Goal: Download file/media

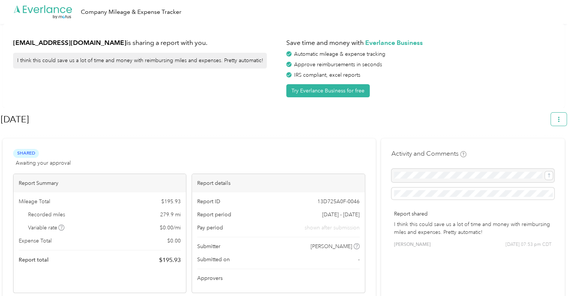
click at [562, 125] on button "button" at bounding box center [559, 119] width 16 height 13
click at [531, 150] on span "Download" at bounding box center [541, 154] width 25 height 8
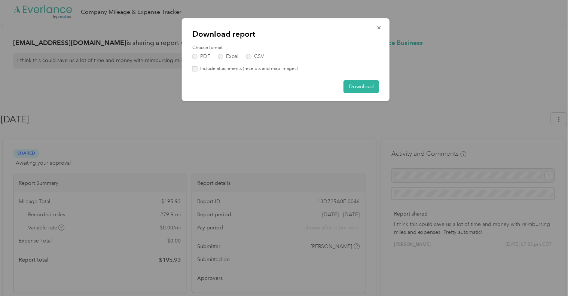
click at [238, 58] on div "PDF Excel CSV" at bounding box center [285, 56] width 187 height 5
click at [233, 60] on div "Choose format PDF Excel CSV Include attachments (receipts and map images)" at bounding box center [285, 59] width 187 height 28
click at [231, 58] on label "Excel" at bounding box center [228, 56] width 20 height 5
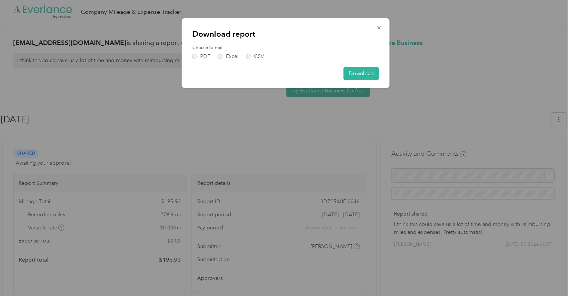
click at [365, 66] on div "Download report Choose format PDF Excel CSV Download" at bounding box center [286, 53] width 208 height 70
click at [364, 75] on button "Download" at bounding box center [362, 73] width 36 height 13
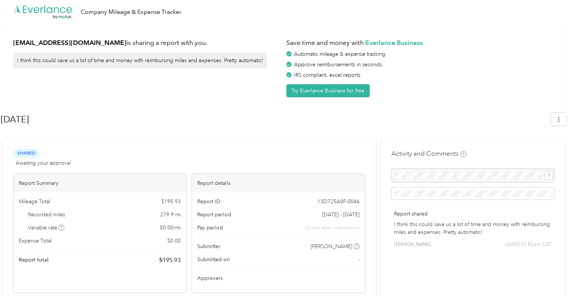
click at [49, 155] on div "Shared Awaiting your approval" at bounding box center [42, 158] width 58 height 18
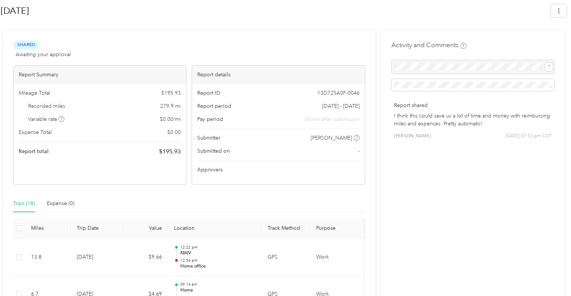
scroll to position [96, 0]
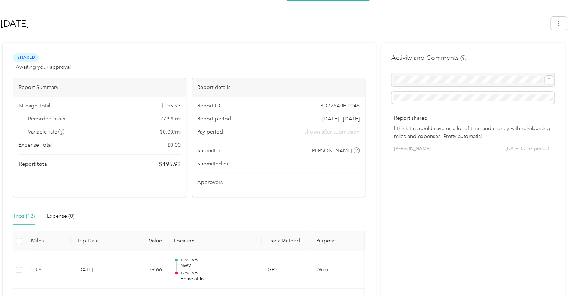
click at [60, 66] on span "Awaiting your approval" at bounding box center [43, 67] width 55 height 8
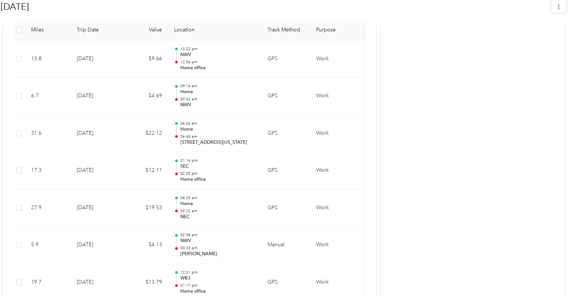
scroll to position [305, 0]
